Goal: Task Accomplishment & Management: Manage account settings

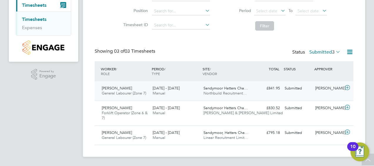
click at [124, 92] on span "General Labourer (Zone 7)" at bounding box center [124, 93] width 44 height 5
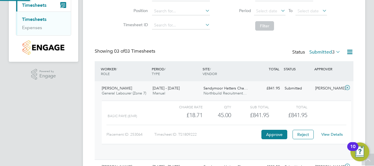
scroll to position [10, 57]
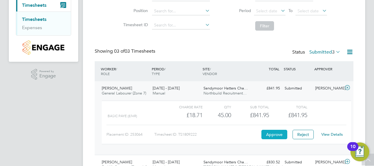
click at [266, 133] on button "Approve" at bounding box center [275, 134] width 26 height 9
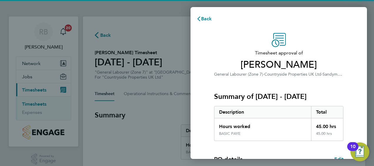
scroll to position [99, 0]
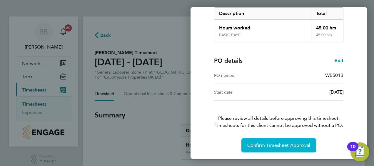
click at [263, 142] on span "Confirm Timesheet Approval" at bounding box center [279, 145] width 63 height 6
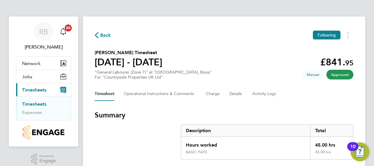
click at [51, 104] on li "Timesheets" at bounding box center [44, 105] width 44 height 8
click at [44, 103] on link "Timesheets" at bounding box center [34, 104] width 24 height 6
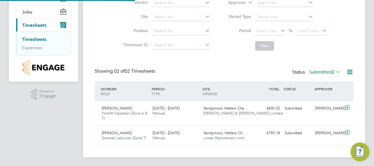
scroll to position [65, 0]
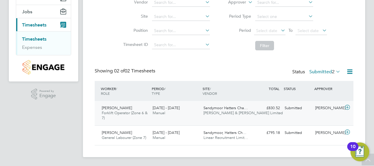
click at [138, 110] on div "Jamie Runciman Forklift Operator (Zone 6 & 7) 18 - 24 Aug 2025" at bounding box center [125, 113] width 51 height 20
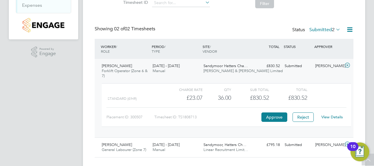
scroll to position [119, 0]
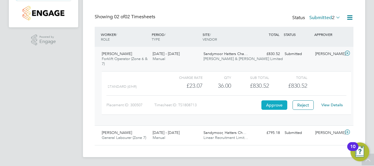
click at [271, 106] on button "Approve" at bounding box center [275, 104] width 26 height 9
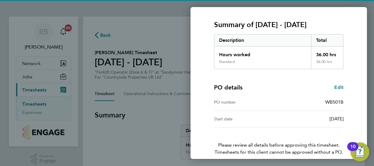
scroll to position [99, 0]
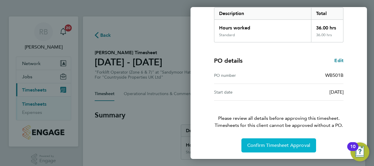
click at [258, 143] on span "Confirm Timesheet Approval" at bounding box center [279, 145] width 63 height 6
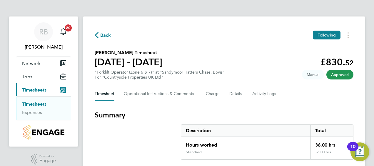
click at [30, 105] on link "Timesheets" at bounding box center [34, 104] width 24 height 6
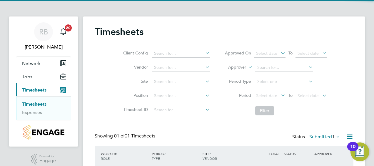
scroll to position [41, 0]
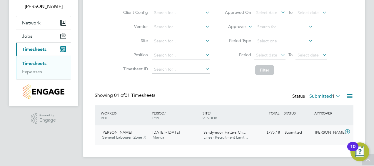
click at [134, 137] on span "General Labourer (Zone 7)" at bounding box center [124, 137] width 44 height 5
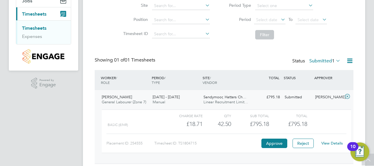
scroll to position [95, 0]
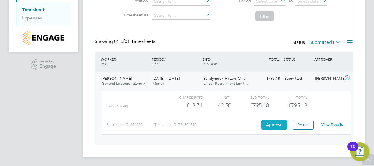
click at [270, 121] on button "Approve" at bounding box center [275, 124] width 26 height 9
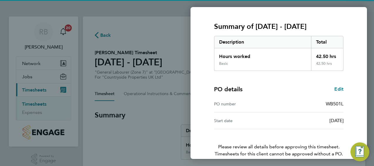
scroll to position [99, 0]
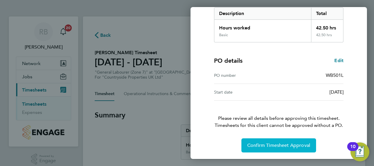
click at [268, 145] on span "Confirm Timesheet Approval" at bounding box center [279, 145] width 63 height 6
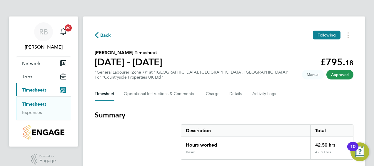
click at [42, 101] on ul "Timesheets Expenses" at bounding box center [43, 108] width 55 height 24
click at [42, 103] on link "Timesheets" at bounding box center [34, 104] width 24 height 6
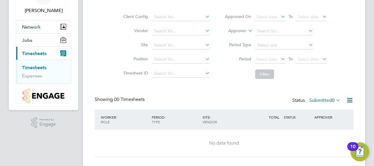
scroll to position [48, 0]
